Goal: Find specific page/section: Find specific page/section

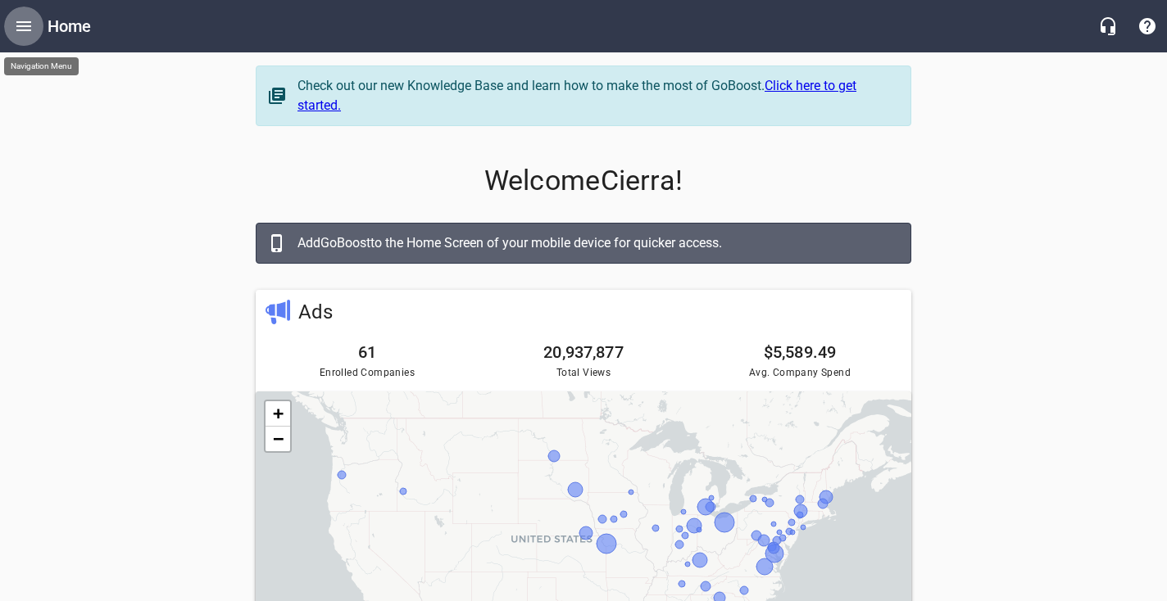
click at [26, 27] on icon "Open drawer" at bounding box center [24, 26] width 20 height 20
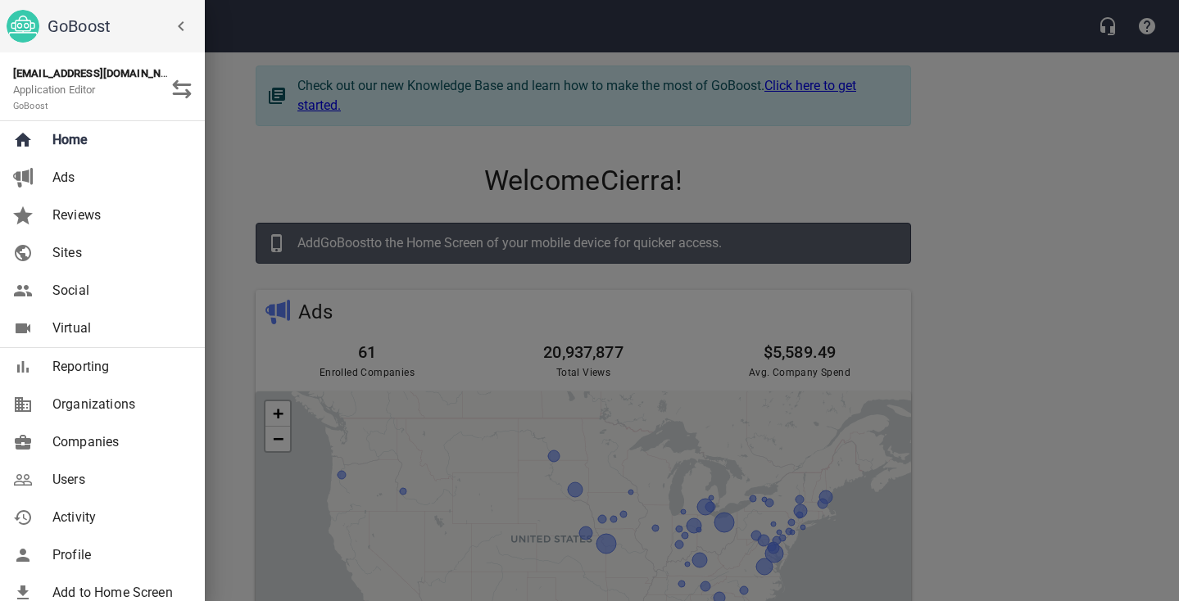
click at [134, 433] on span "Companies" at bounding box center [118, 443] width 133 height 20
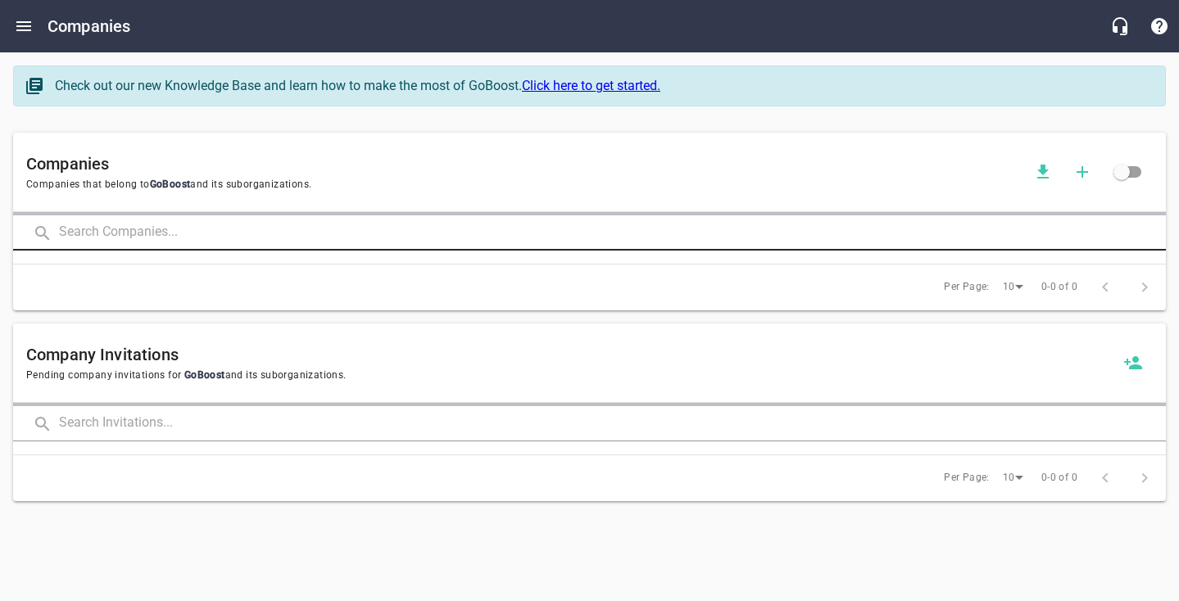
click at [197, 228] on input "text" at bounding box center [612, 232] width 1107 height 35
type input "J.R."
click button at bounding box center [0, 0] width 0 height 0
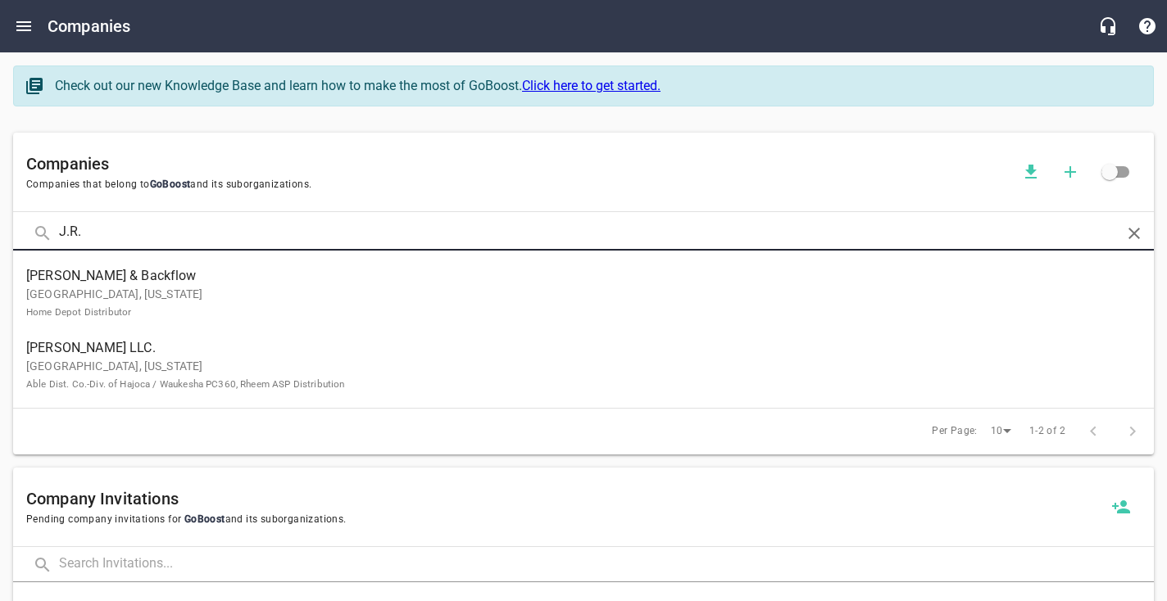
click at [371, 368] on p "[GEOGRAPHIC_DATA], [US_STATE] Able Dist. Co.-Div. of Hajoca / Waukesha PC360, R…" at bounding box center [570, 375] width 1088 height 34
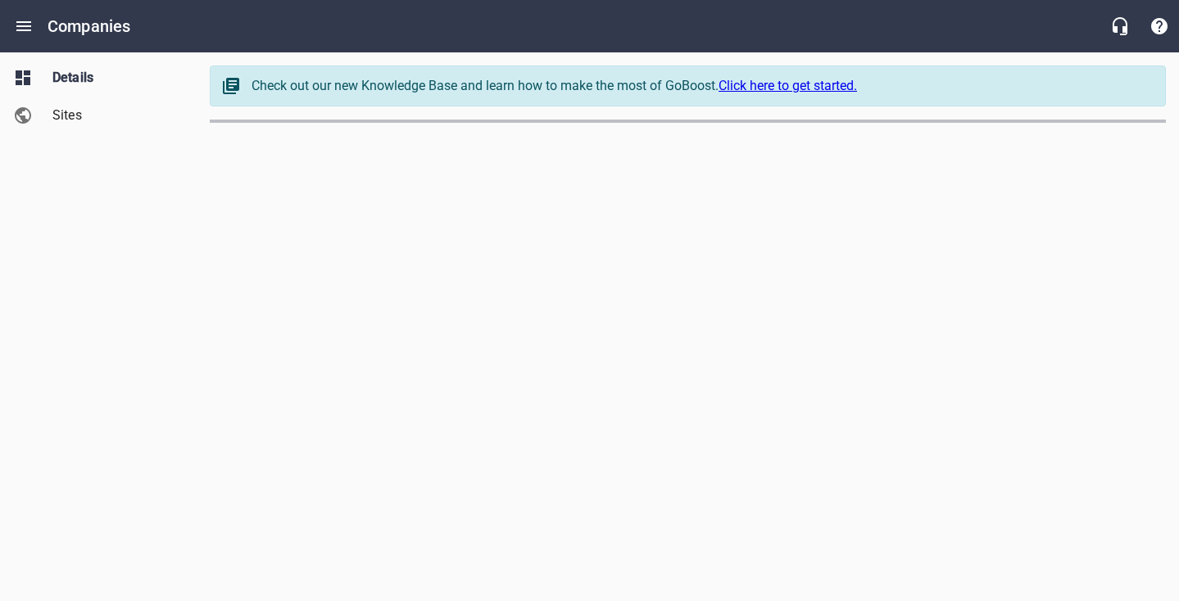
select select "[US_STATE]"
select select "66"
